Goal: Information Seeking & Learning: Learn about a topic

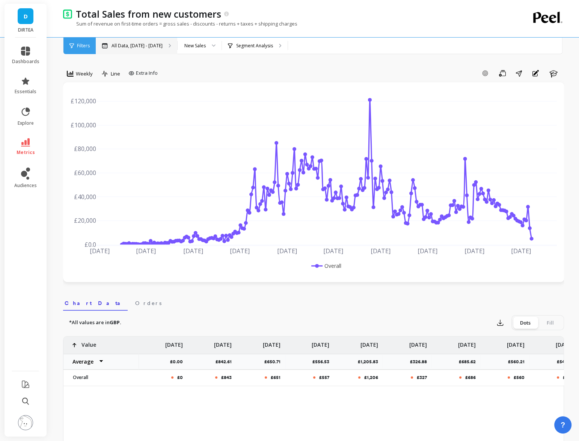
click at [109, 48] on div "All Data, May 1, 2017 - Aug 31, 2025" at bounding box center [132, 46] width 61 height 6
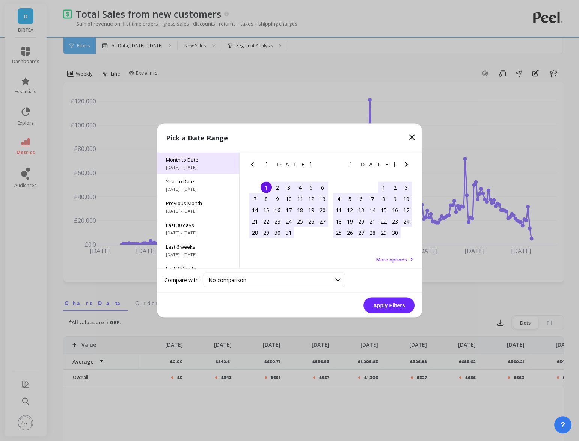
click at [208, 173] on div "Month to Date 8/1/2025 - 8/13/2025" at bounding box center [198, 163] width 82 height 22
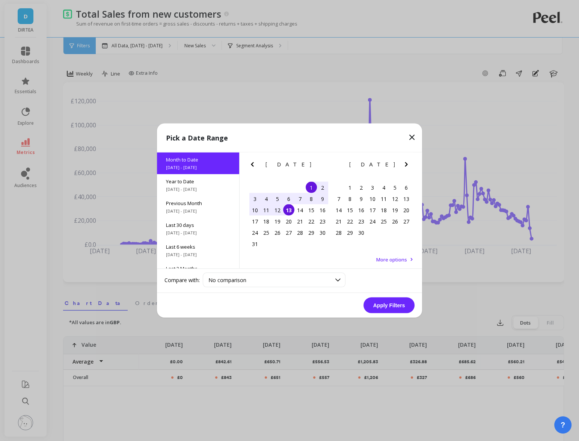
click at [386, 309] on button "Apply Filters" at bounding box center [389, 305] width 51 height 16
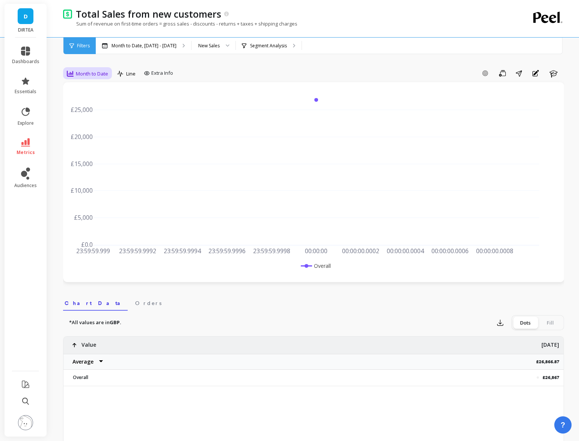
click at [100, 77] on div "Month to Date" at bounding box center [87, 73] width 41 height 9
click at [91, 102] on div "Daily" at bounding box center [90, 104] width 43 height 7
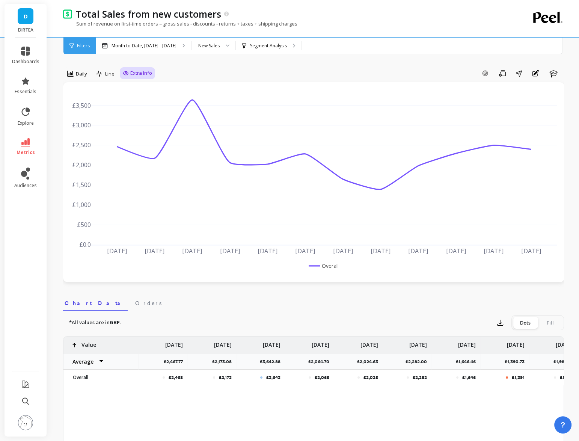
click at [130, 74] on div "Extra Info" at bounding box center [137, 73] width 29 height 8
click at [137, 121] on input "Values" at bounding box center [139, 117] width 26 height 8
checkbox input "true"
click at [27, 146] on link "metrics" at bounding box center [25, 146] width 27 height 17
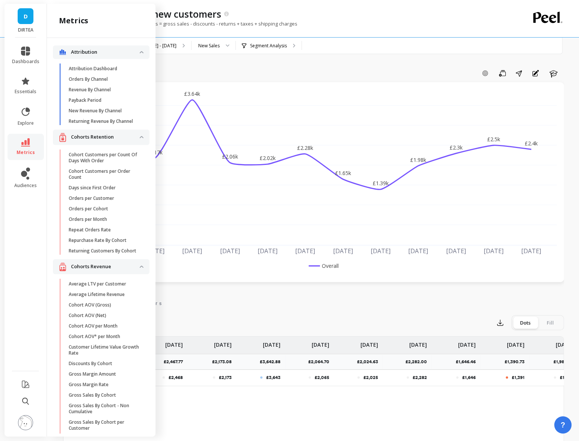
scroll to position [2055, 0]
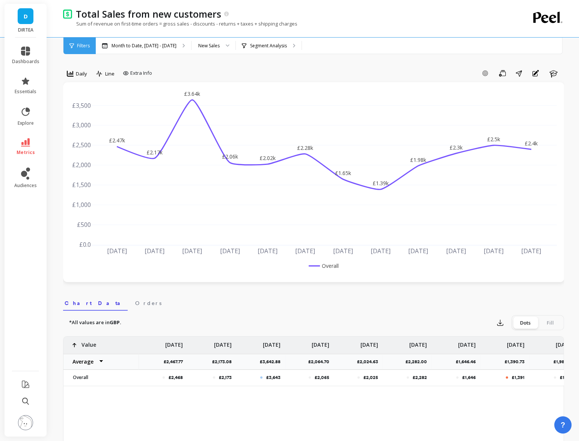
click at [311, 75] on div "Add Goal Save Share Annotations Learn" at bounding box center [359, 73] width 409 height 12
click at [149, 50] on div "Month to Date, Aug 1 - Aug 13" at bounding box center [143, 46] width 95 height 17
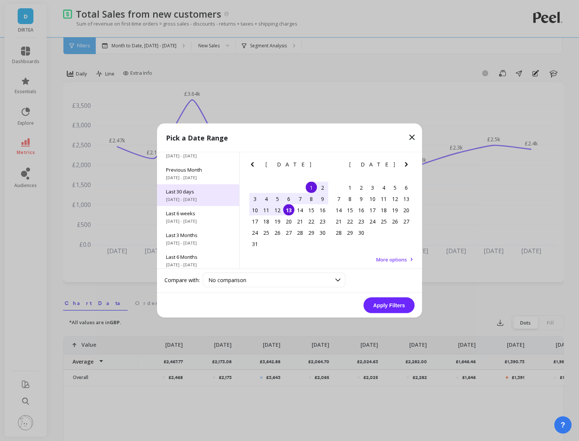
click at [195, 193] on span "Last 30 days" at bounding box center [198, 191] width 64 height 7
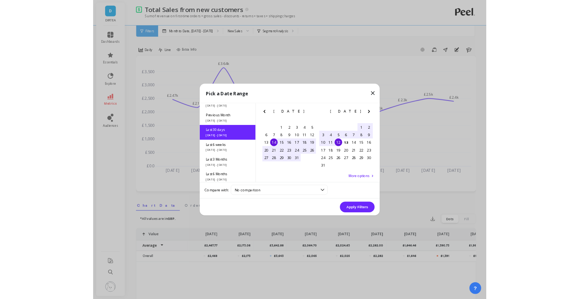
scroll to position [18, 0]
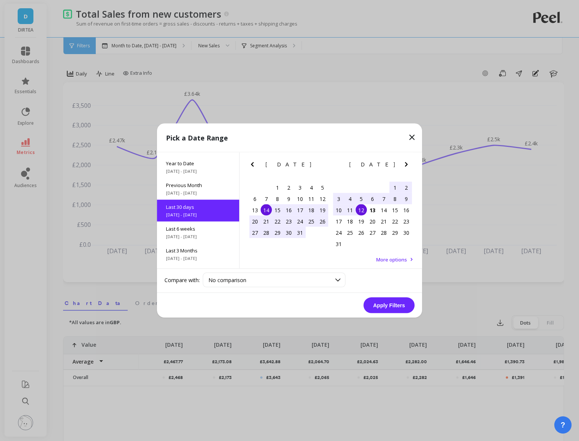
click at [269, 208] on div "14" at bounding box center [266, 209] width 11 height 11
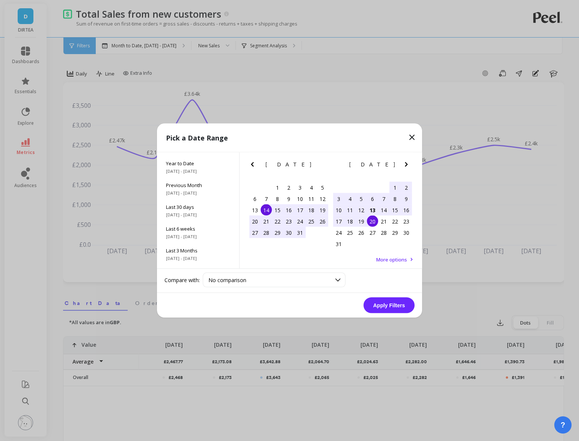
click at [374, 211] on div "13" at bounding box center [372, 209] width 11 height 11
click at [395, 306] on button "Apply Filters" at bounding box center [389, 305] width 51 height 16
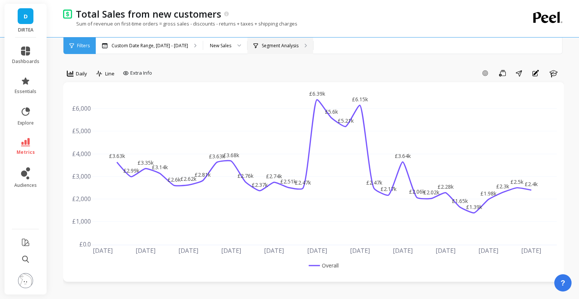
click at [276, 47] on p "Segment Analysis" at bounding box center [280, 46] width 37 height 6
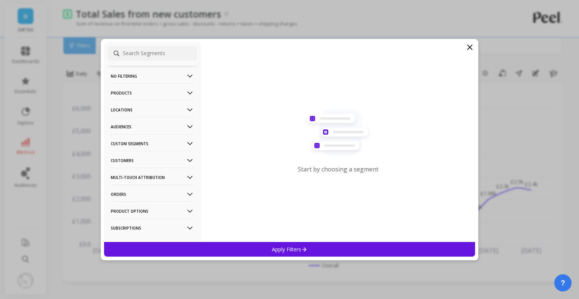
click at [183, 107] on p "Locations" at bounding box center [152, 109] width 83 height 19
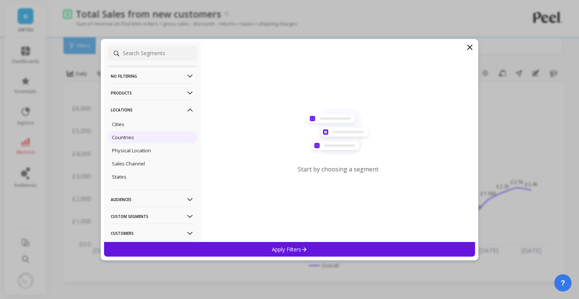
click at [126, 137] on p "Countries" at bounding box center [123, 137] width 22 height 7
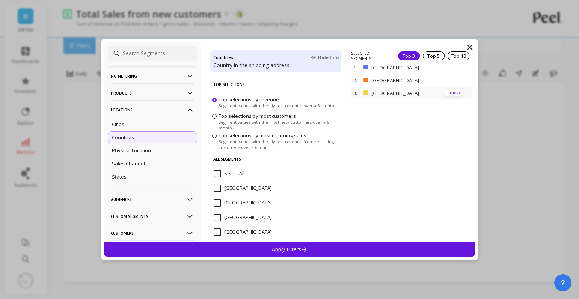
click at [454, 93] on p "remove" at bounding box center [453, 93] width 19 height 6
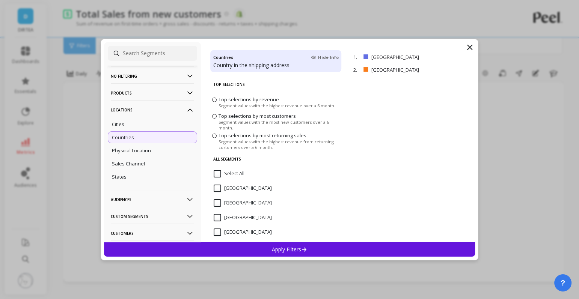
click at [352, 245] on div "Apply Filters" at bounding box center [289, 249] width 371 height 15
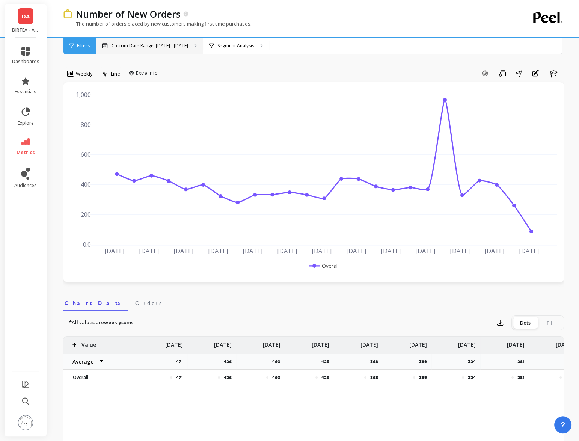
click at [147, 43] on p "Custom Date Range, [DATE] - [DATE]" at bounding box center [150, 46] width 77 height 6
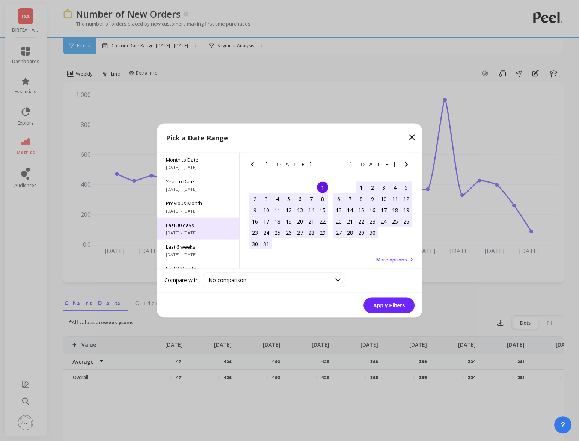
click at [187, 222] on span "Last 30 days" at bounding box center [198, 225] width 64 height 7
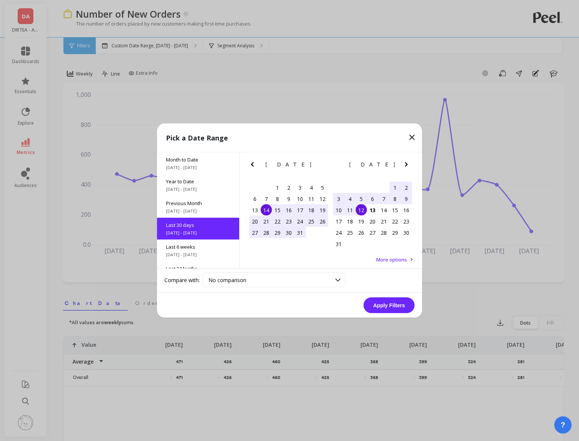
scroll to position [18, 0]
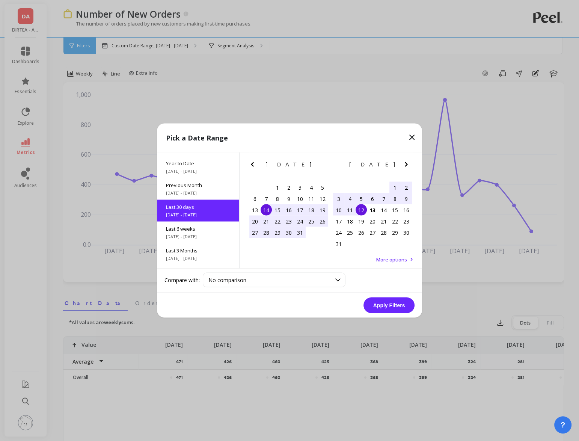
click at [263, 207] on div "14" at bounding box center [266, 209] width 11 height 11
click at [374, 209] on div "13" at bounding box center [372, 209] width 11 height 11
click at [390, 308] on button "Apply Filters" at bounding box center [389, 305] width 51 height 16
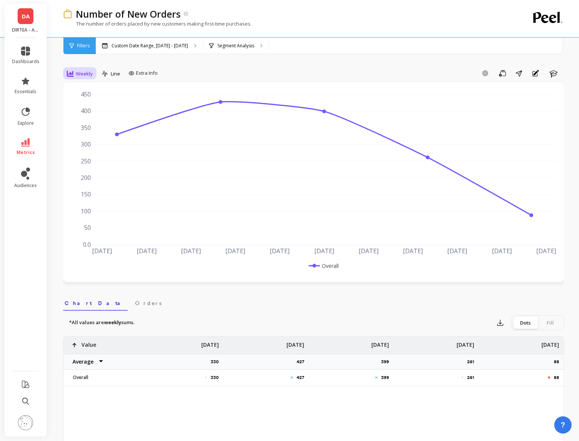
click at [80, 71] on span "Weekly" at bounding box center [84, 73] width 17 height 7
click at [89, 105] on div "Daily" at bounding box center [90, 104] width 43 height 7
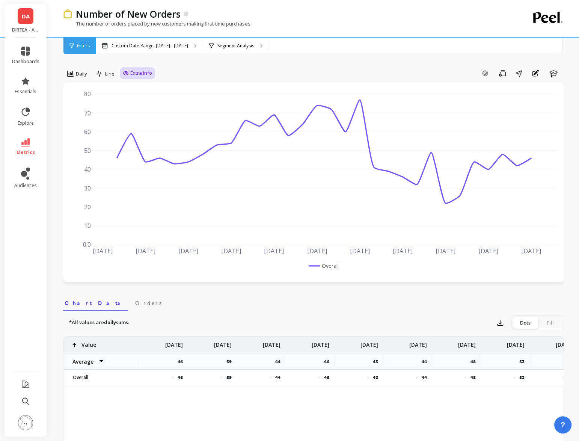
click at [143, 73] on span "Extra Info" at bounding box center [141, 73] width 22 height 8
click at [140, 118] on input "Values" at bounding box center [139, 117] width 26 height 8
checkbox input "true"
click at [254, 53] on div "Segment Analysis" at bounding box center [236, 46] width 66 height 17
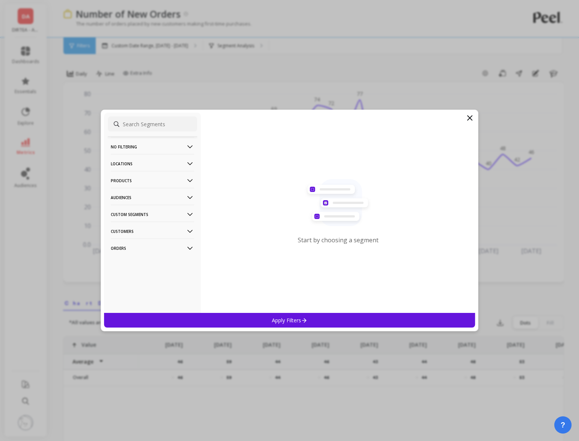
click at [161, 163] on p "Locations" at bounding box center [152, 163] width 83 height 19
click at [131, 194] on p "Countries" at bounding box center [123, 191] width 22 height 7
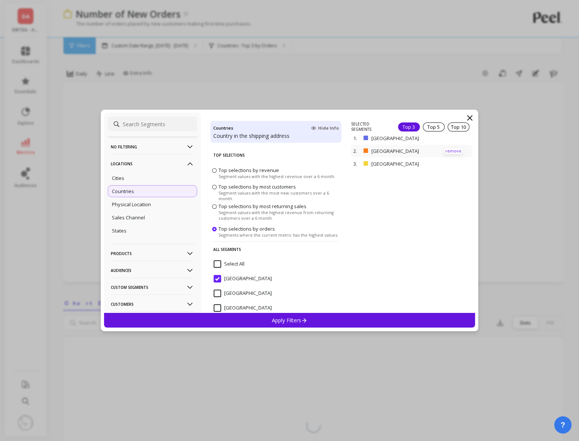
click at [453, 148] on p "remove" at bounding box center [453, 151] width 19 height 6
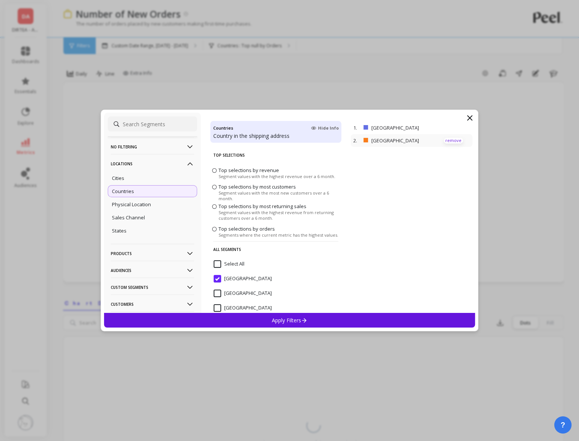
click at [447, 143] on p "remove" at bounding box center [453, 141] width 19 height 6
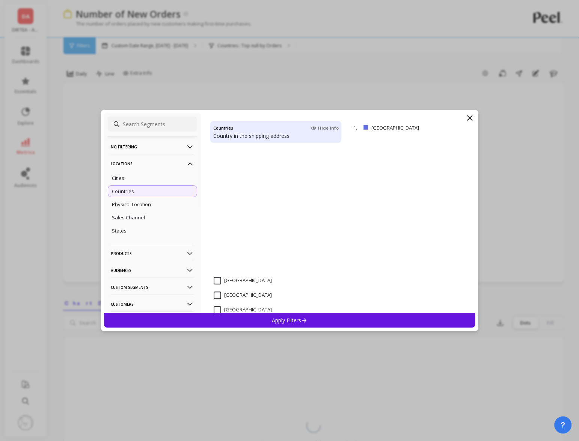
scroll to position [450, 0]
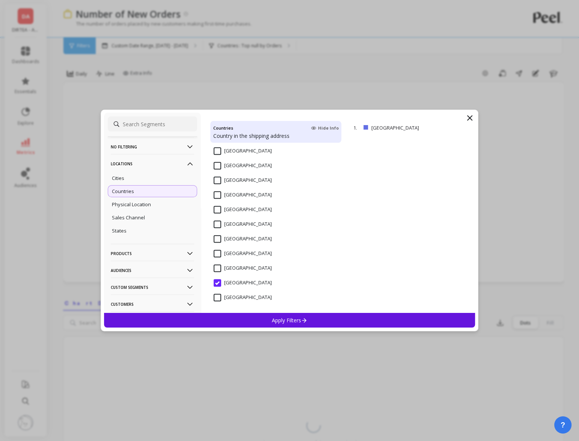
click at [231, 299] on input "[GEOGRAPHIC_DATA]" at bounding box center [243, 298] width 58 height 8
click at [276, 321] on p "Apply Filters" at bounding box center [290, 320] width 36 height 7
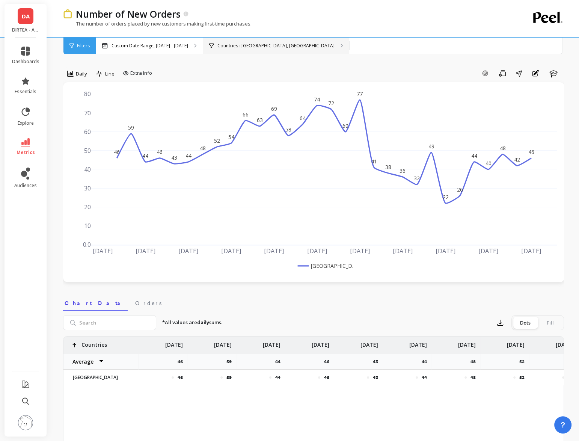
click at [264, 44] on p "Countries : United Kingdom, United States" at bounding box center [275, 46] width 117 height 6
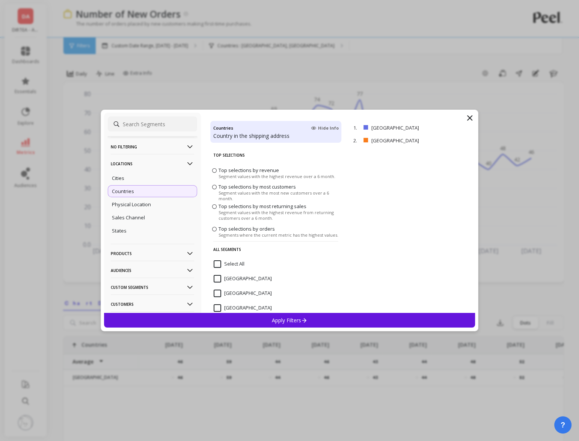
click at [184, 162] on p "Locations" at bounding box center [152, 163] width 83 height 19
click at [169, 216] on p "Custom Segments" at bounding box center [152, 214] width 83 height 19
click at [169, 196] on p "Audiences" at bounding box center [152, 197] width 83 height 19
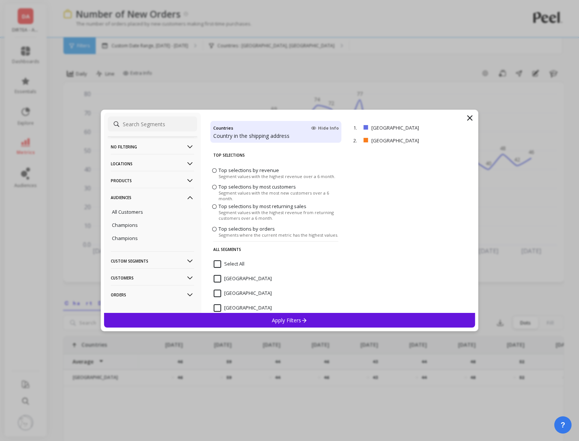
click at [166, 182] on p "Products" at bounding box center [152, 180] width 83 height 19
click at [162, 164] on p "Locations" at bounding box center [152, 163] width 83 height 19
click at [162, 147] on p "No filtering" at bounding box center [152, 146] width 83 height 19
click at [469, 118] on icon at bounding box center [470, 118] width 5 height 5
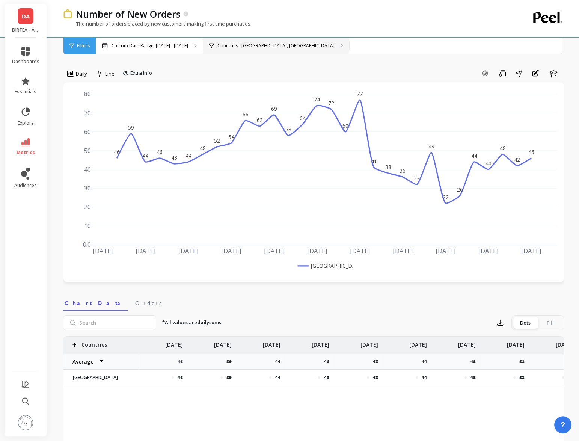
click at [278, 51] on div "Countries : United Kingdom, United States" at bounding box center [276, 46] width 146 height 17
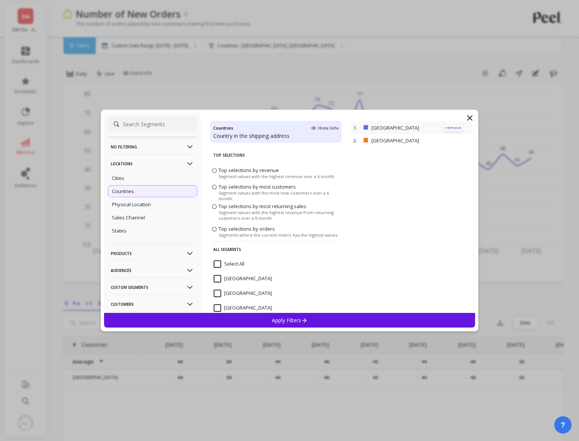
click at [451, 127] on p "remove" at bounding box center [453, 128] width 19 height 6
click at [380, 320] on div "Apply Filters" at bounding box center [289, 320] width 371 height 15
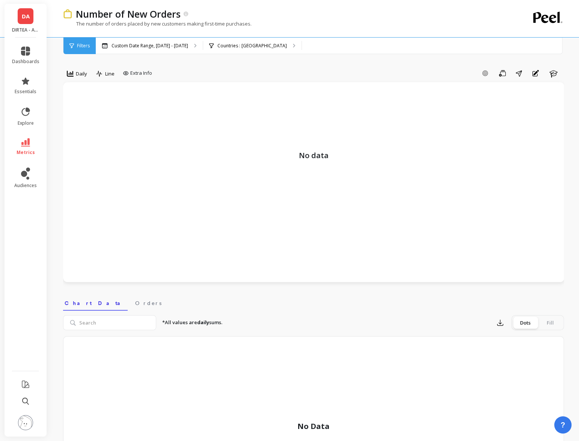
click at [27, 12] on span "DA" at bounding box center [26, 16] width 8 height 9
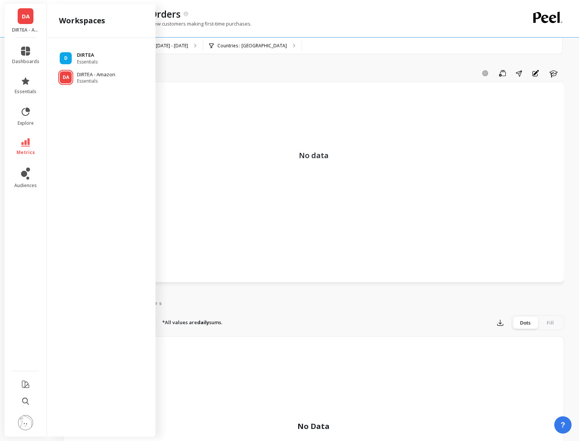
click at [101, 60] on div "D DIRTEA Essentials" at bounding box center [101, 58] width 97 height 14
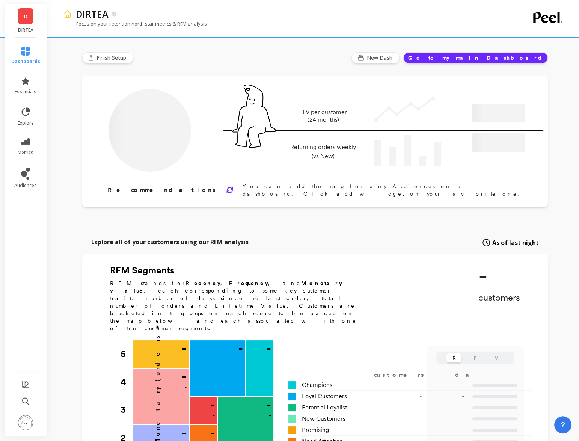
type input "Champions"
type input "13247"
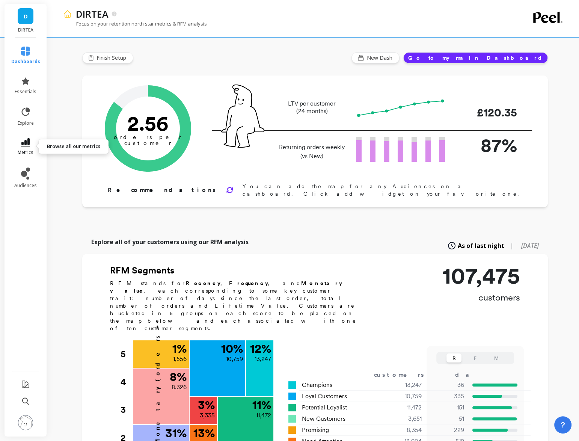
click at [25, 142] on icon at bounding box center [25, 142] width 9 height 8
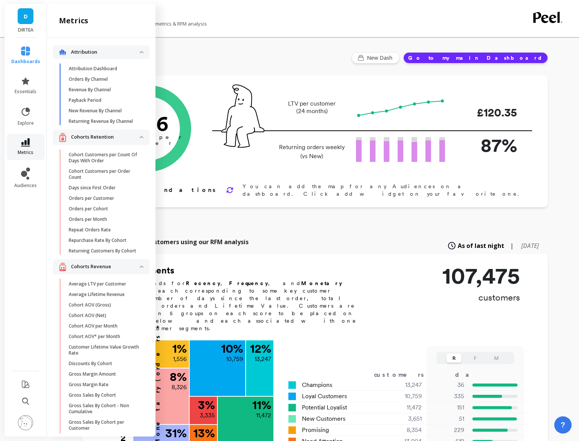
scroll to position [2055, 0]
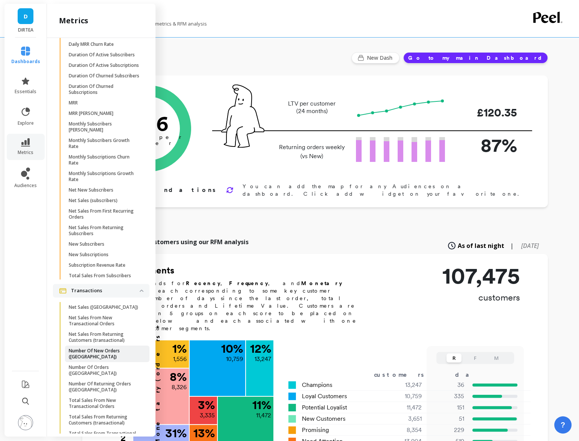
click at [113, 352] on p "Number Of New Orders (tx)" at bounding box center [105, 354] width 72 height 12
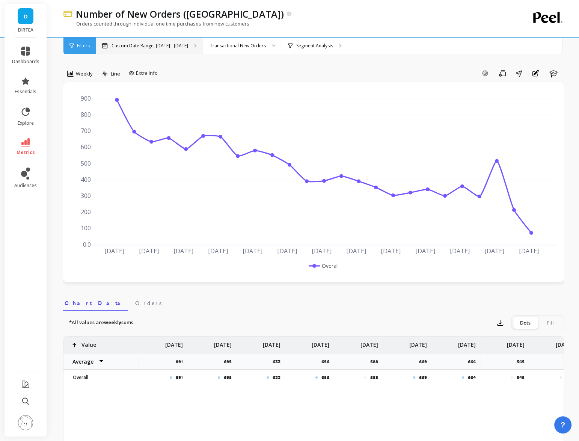
click at [184, 47] on p "Custom Date Range, [DATE] - [DATE]" at bounding box center [150, 46] width 77 height 6
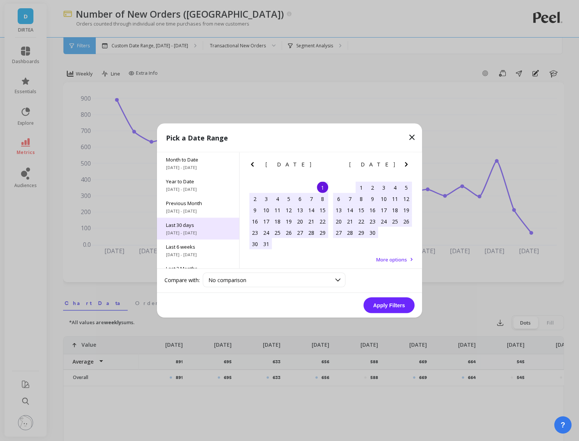
click at [203, 233] on span "[DATE] - [DATE]" at bounding box center [198, 233] width 64 height 6
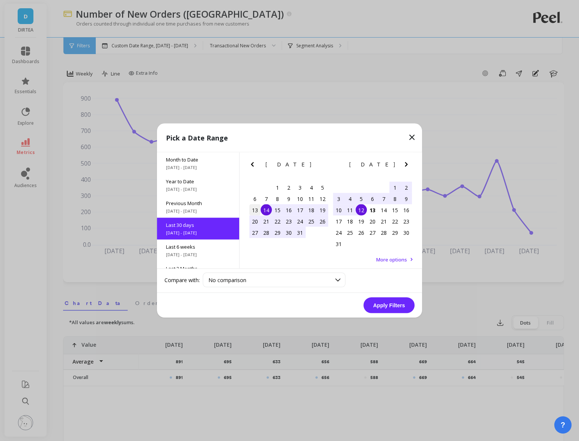
scroll to position [18, 0]
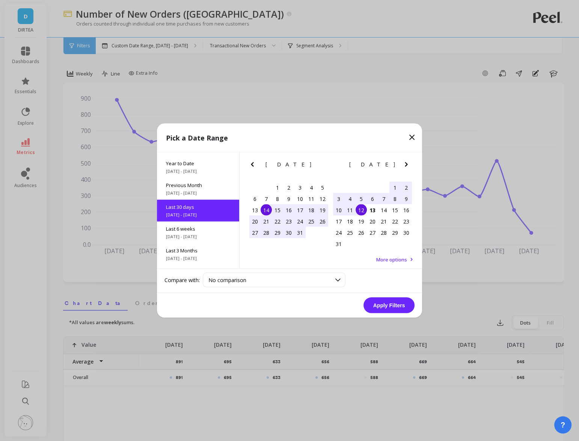
click at [269, 210] on div "14" at bounding box center [266, 209] width 11 height 11
click at [374, 208] on div "13" at bounding box center [372, 209] width 11 height 11
click at [383, 301] on button "Apply Filters" at bounding box center [389, 305] width 51 height 16
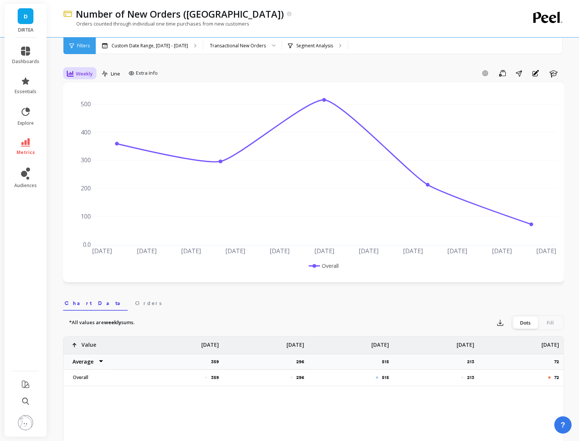
click at [84, 74] on span "Weekly" at bounding box center [84, 73] width 17 height 7
click at [83, 106] on div "Daily" at bounding box center [90, 104] width 43 height 7
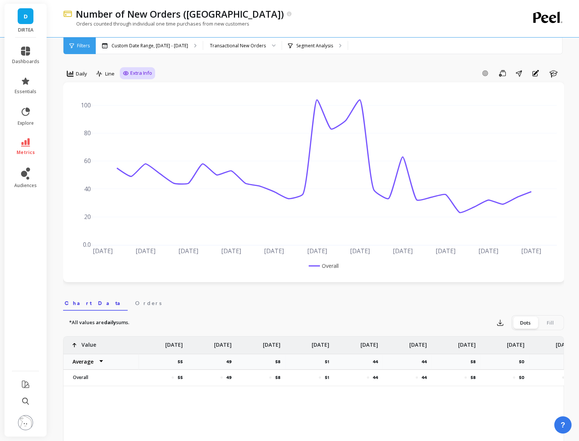
click at [136, 73] on span "Extra Info" at bounding box center [141, 73] width 22 height 8
click at [142, 114] on input "Values" at bounding box center [139, 117] width 26 height 8
checkbox input "true"
click at [202, 69] on div "Add Goal Save Share Annotations Learn" at bounding box center [359, 73] width 409 height 12
click at [305, 43] on p "Segment Analysis" at bounding box center [314, 46] width 37 height 6
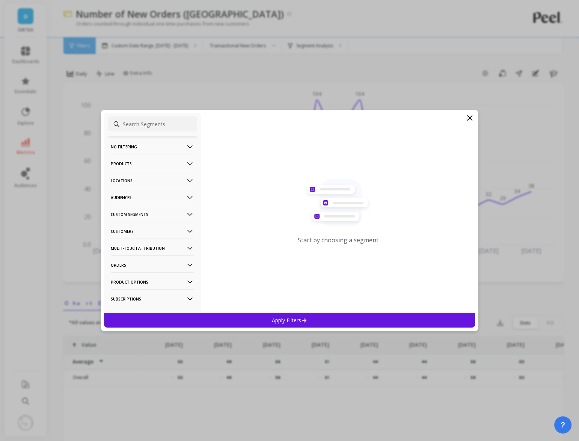
click at [186, 189] on p "Audiences" at bounding box center [152, 197] width 83 height 19
click at [177, 181] on p "Locations" at bounding box center [152, 180] width 83 height 19
click at [161, 206] on div "Countries" at bounding box center [152, 208] width 89 height 12
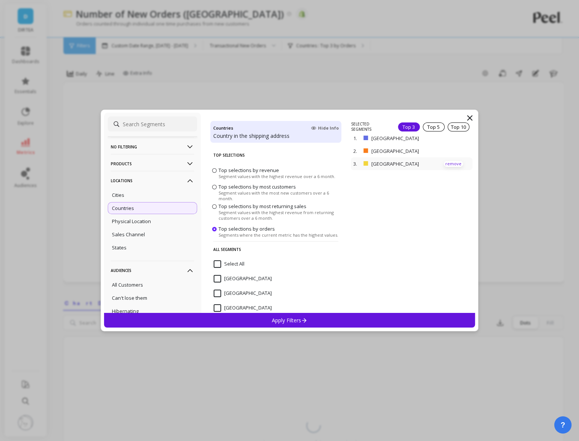
click at [455, 163] on p "remove" at bounding box center [453, 164] width 19 height 6
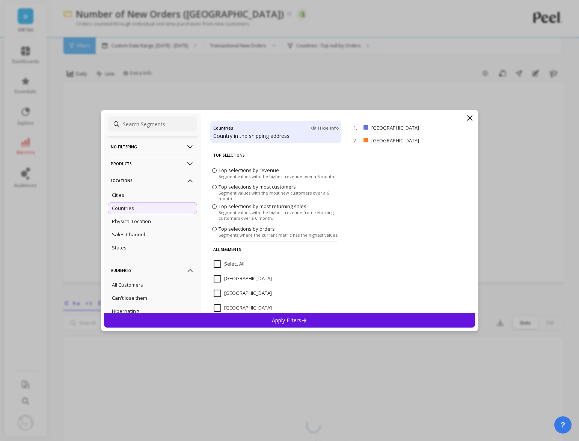
click at [377, 319] on div "Apply Filters" at bounding box center [289, 320] width 371 height 15
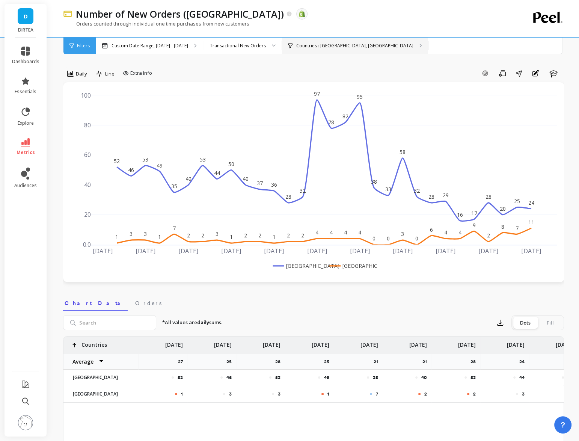
click at [333, 47] on p "Countries : United Kingdom, United States" at bounding box center [354, 46] width 117 height 6
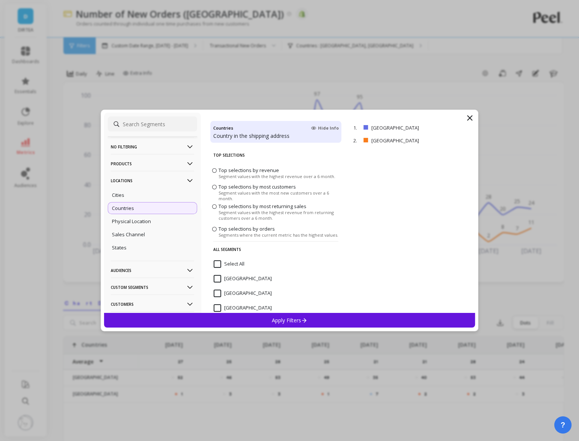
click at [181, 149] on p "No filtering" at bounding box center [152, 146] width 83 height 19
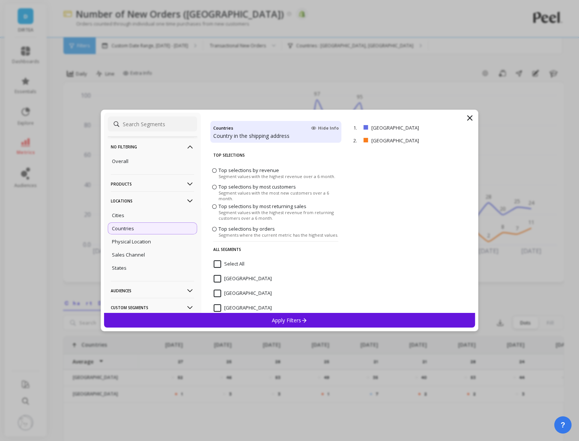
click at [158, 167] on ul "Overall" at bounding box center [152, 161] width 89 height 14
click at [160, 161] on div "Overall" at bounding box center [152, 161] width 89 height 12
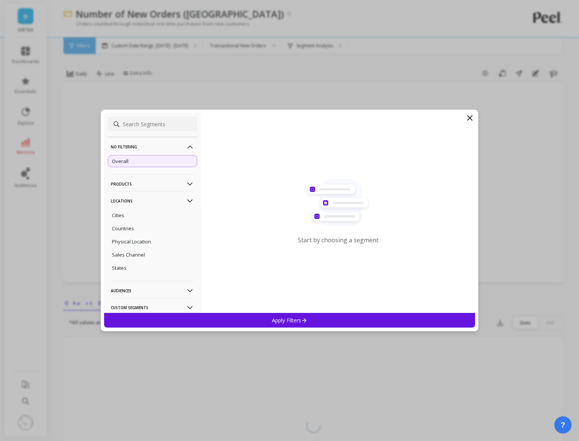
click at [288, 320] on p "Apply Filters" at bounding box center [290, 320] width 36 height 7
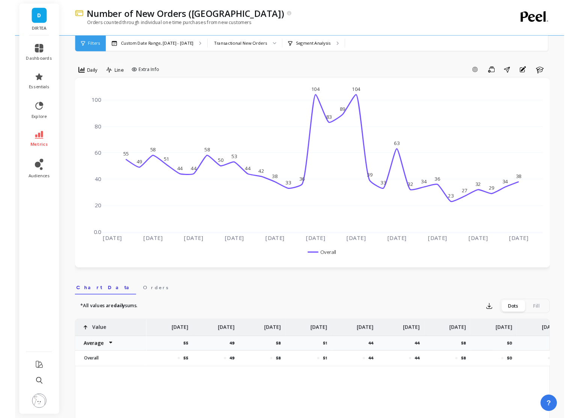
scroll to position [1, 0]
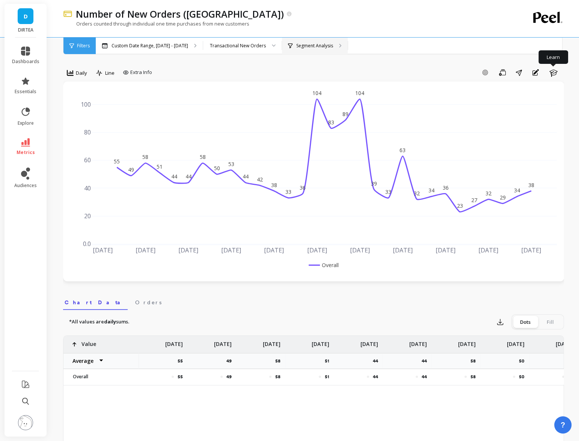
click at [320, 47] on p "Segment Analysis" at bounding box center [314, 46] width 37 height 6
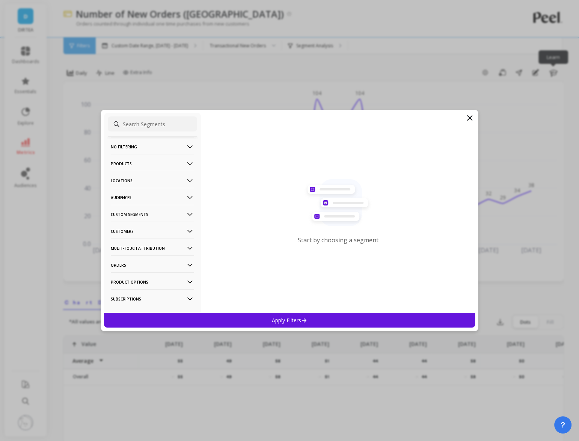
click at [167, 180] on p "Locations" at bounding box center [152, 180] width 83 height 19
click at [147, 204] on div "Countries" at bounding box center [152, 208] width 89 height 12
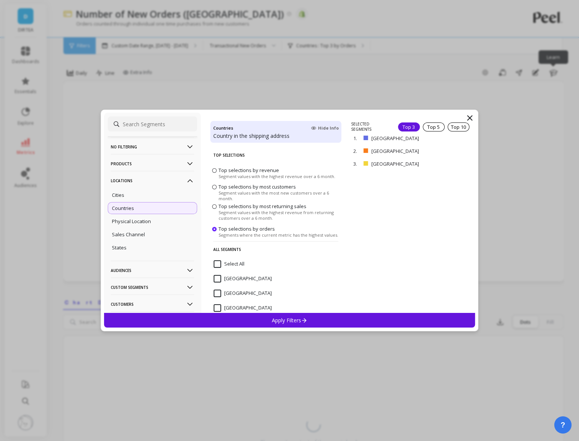
click at [302, 320] on icon at bounding box center [304, 320] width 6 height 6
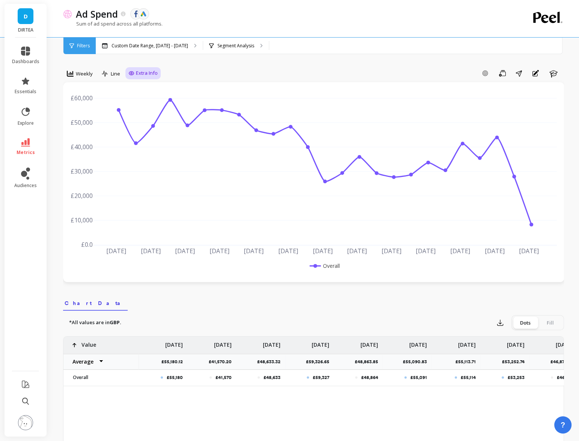
click at [139, 69] on div "Extra Info" at bounding box center [142, 73] width 35 height 12
click at [87, 68] on div "Weekly" at bounding box center [80, 73] width 30 height 13
click at [87, 107] on div "Daily" at bounding box center [90, 104] width 43 height 7
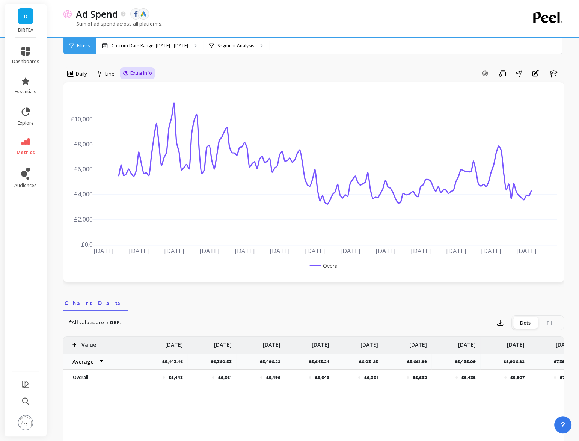
click at [140, 73] on span "Extra Info" at bounding box center [141, 73] width 22 height 8
click at [138, 121] on input "Values" at bounding box center [139, 117] width 26 height 8
checkbox input "true"
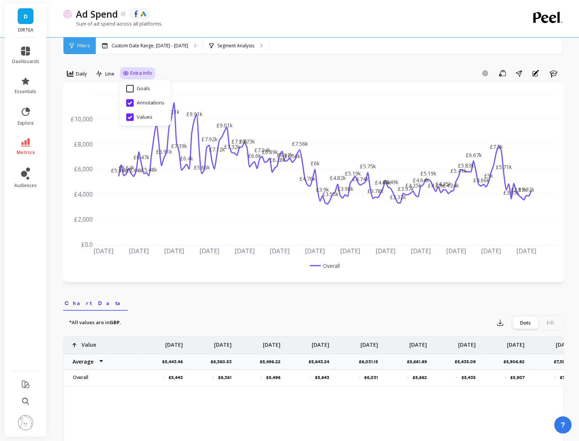
click at [223, 72] on div "Add Goal Save Share Annotations Learn" at bounding box center [359, 73] width 409 height 12
click at [149, 39] on div "Custom Date Range, [DATE] - [DATE]" at bounding box center [149, 46] width 107 height 17
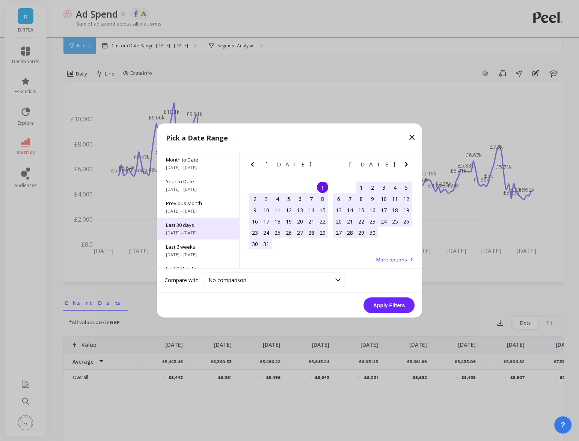
click at [198, 226] on span "Last 30 days" at bounding box center [198, 225] width 64 height 7
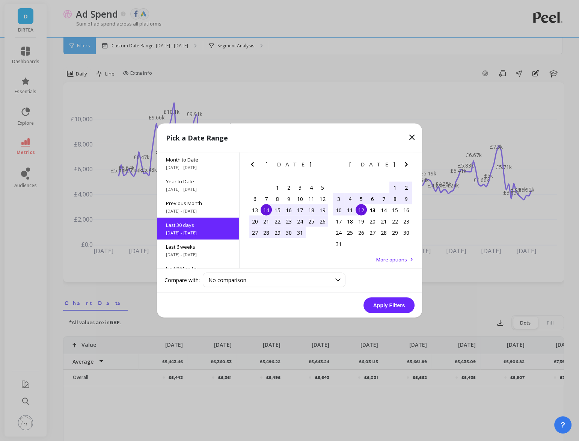
scroll to position [18, 0]
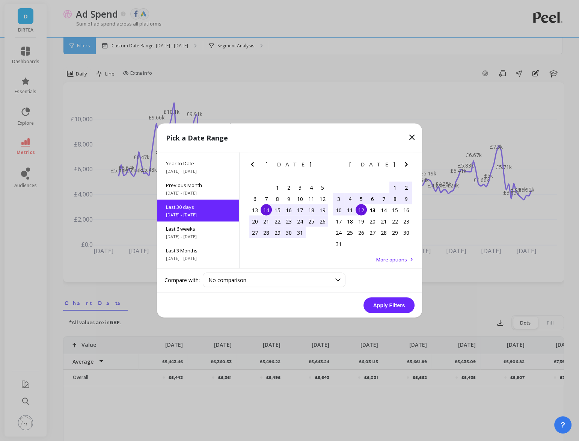
click at [267, 208] on div "14" at bounding box center [266, 209] width 11 height 11
click at [371, 213] on div "13" at bounding box center [372, 209] width 11 height 11
click at [391, 303] on button "Apply Filters" at bounding box center [389, 305] width 51 height 16
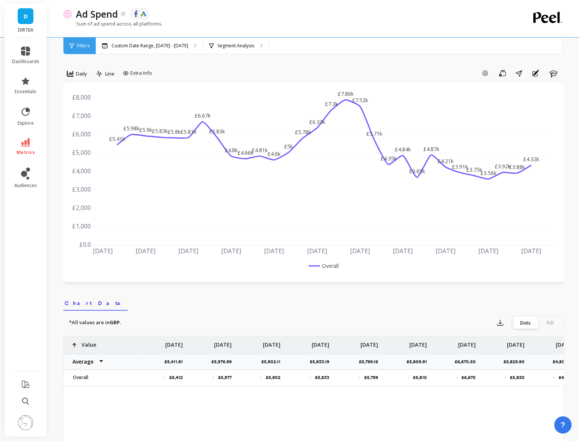
click at [225, 66] on div "option Daily, selected. Daily Line Extra Info Add Goal Save Share Annotations L…" at bounding box center [313, 431] width 501 height 802
click at [236, 48] on div "Segment Analysis" at bounding box center [236, 46] width 66 height 17
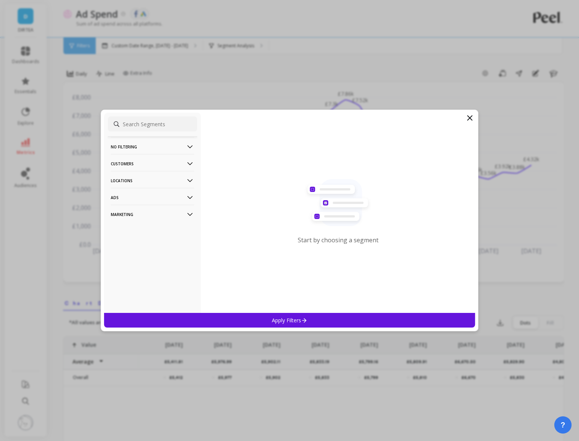
click at [136, 177] on p "Locations" at bounding box center [152, 180] width 83 height 19
click at [118, 193] on p "Countries" at bounding box center [123, 195] width 22 height 7
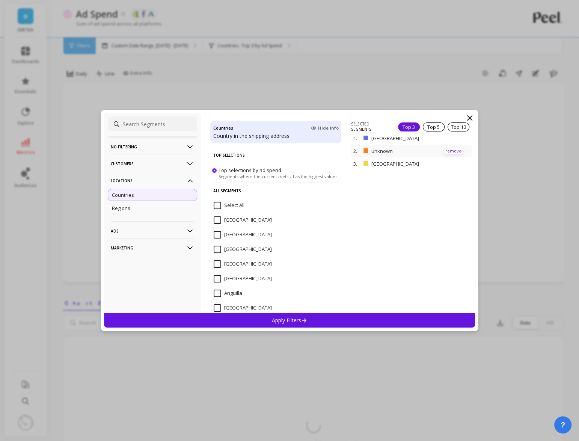
click at [449, 148] on p "remove" at bounding box center [453, 151] width 19 height 6
click at [308, 321] on div "Apply Filters" at bounding box center [289, 320] width 371 height 15
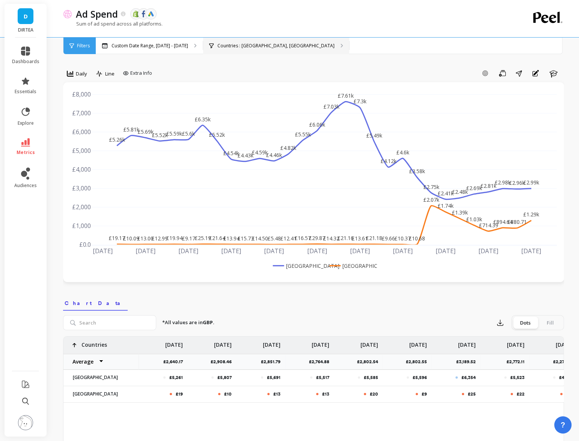
click at [264, 46] on p "Countries : [GEOGRAPHIC_DATA], [GEOGRAPHIC_DATA]" at bounding box center [275, 46] width 117 height 6
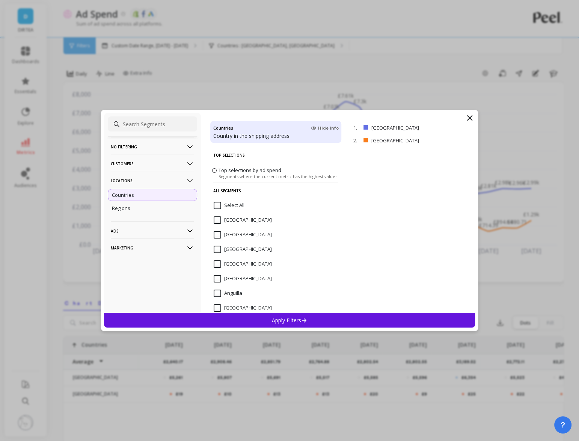
click at [160, 139] on p "No filtering" at bounding box center [152, 146] width 83 height 19
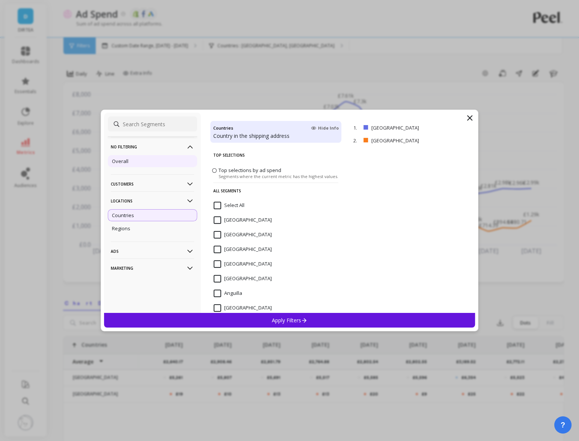
click at [138, 157] on div "Overall" at bounding box center [152, 161] width 89 height 12
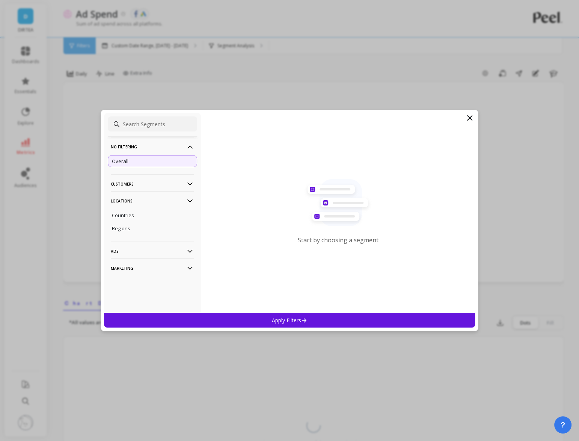
click at [282, 317] on p "Apply Filters" at bounding box center [290, 320] width 36 height 7
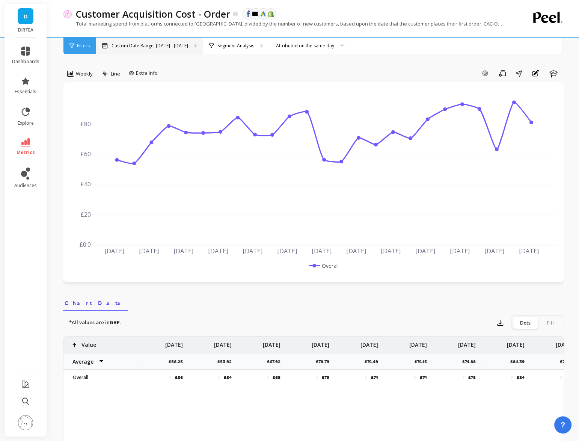
click at [127, 45] on p "Custom Date Range, [DATE] - [DATE]" at bounding box center [150, 46] width 77 height 6
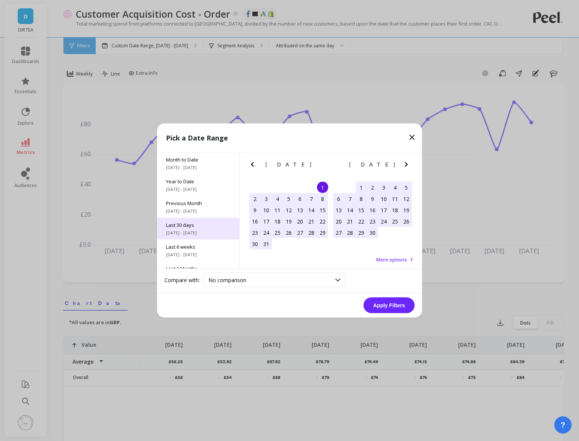
click at [186, 231] on span "[DATE] - [DATE]" at bounding box center [198, 233] width 64 height 6
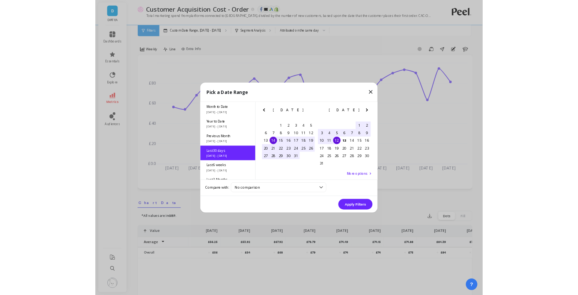
scroll to position [18, 0]
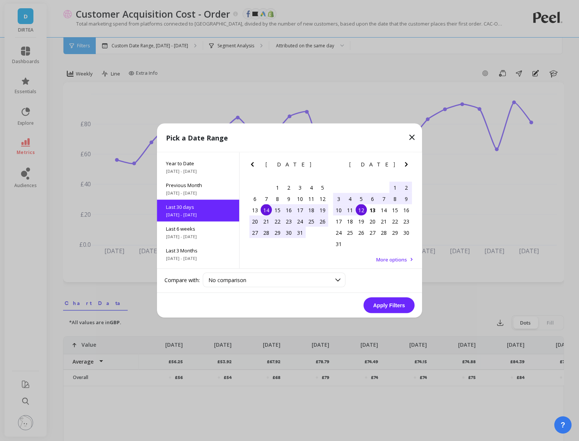
click at [267, 210] on div "14" at bounding box center [266, 209] width 11 height 11
click at [377, 211] on div "13" at bounding box center [372, 209] width 11 height 11
click at [388, 309] on button "Apply Filters" at bounding box center [389, 305] width 51 height 16
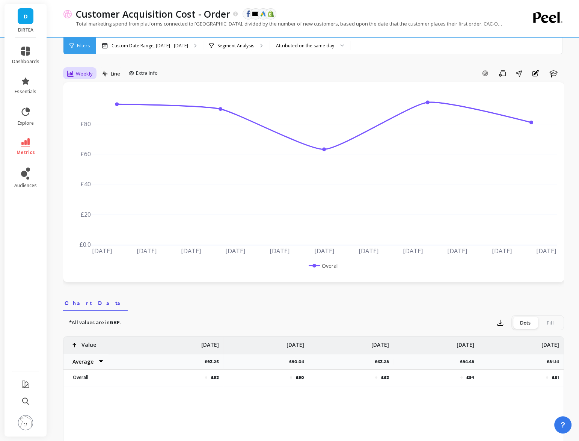
click at [88, 75] on span "Weekly" at bounding box center [84, 73] width 17 height 7
click at [90, 106] on div "Daily" at bounding box center [90, 104] width 43 height 7
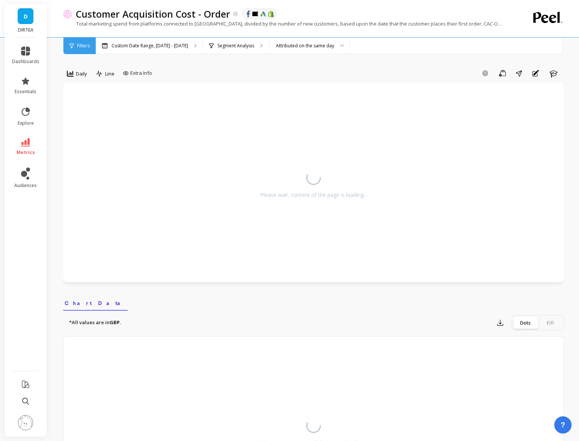
click at [155, 35] on div "Customer Acquisition Cost - Order The data you are viewing comes from: Facebook…" at bounding box center [282, 18] width 439 height 37
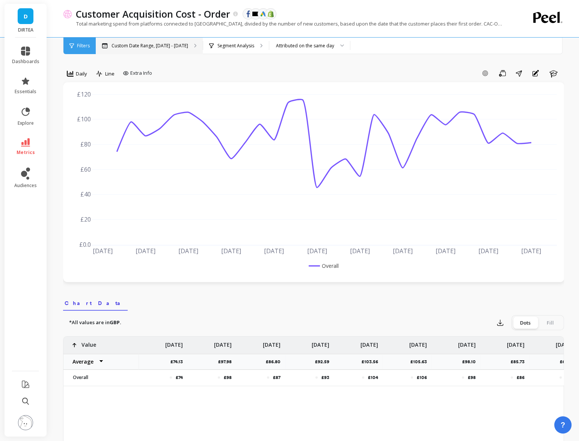
click at [155, 43] on p "Custom Date Range, [DATE] - [DATE]" at bounding box center [150, 46] width 77 height 6
click at [303, 42] on div "Attributed on the same day" at bounding box center [305, 45] width 58 height 7
click at [244, 53] on div "Segment Analysis" at bounding box center [236, 46] width 66 height 17
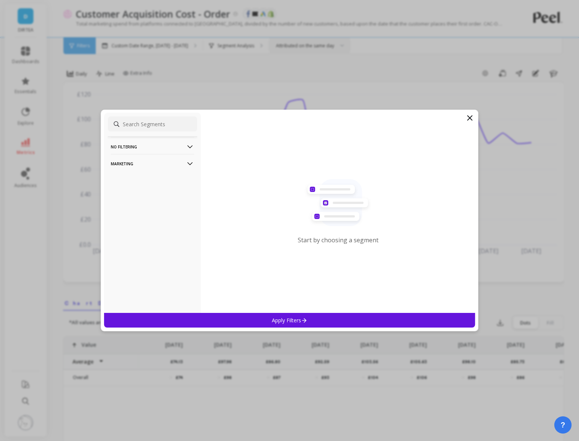
click at [177, 147] on p "No filtering" at bounding box center [152, 146] width 83 height 19
click at [181, 141] on p "No filtering" at bounding box center [152, 146] width 83 height 19
click at [177, 160] on p "Marketing" at bounding box center [152, 163] width 83 height 19
click at [139, 202] on div "Countries" at bounding box center [152, 204] width 89 height 12
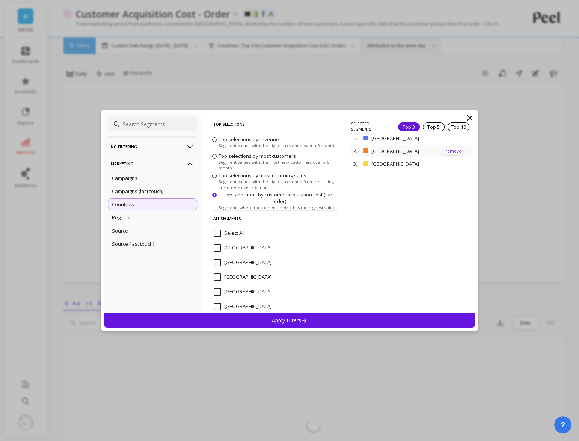
click at [453, 150] on p "remove" at bounding box center [453, 151] width 19 height 6
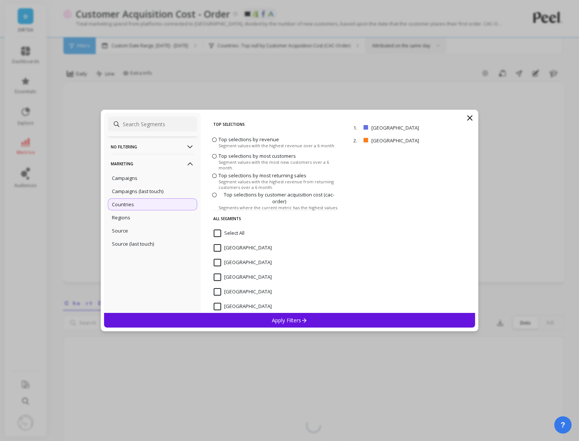
click at [333, 314] on div "Apply Filters" at bounding box center [289, 320] width 371 height 15
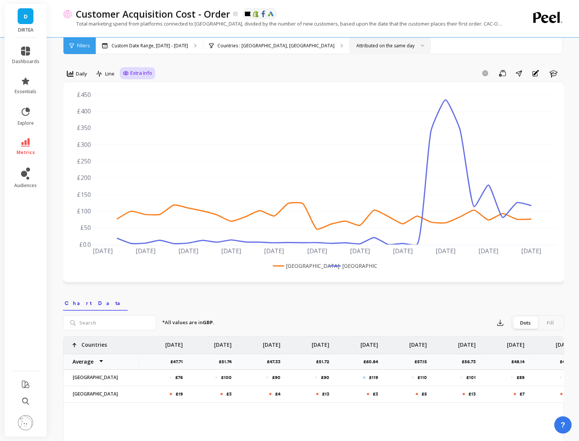
click at [128, 72] on icon at bounding box center [126, 73] width 6 height 6
click at [131, 113] on input "Values" at bounding box center [139, 117] width 26 height 8
checkbox input "true"
